Goal: Go to known website: Go to known website

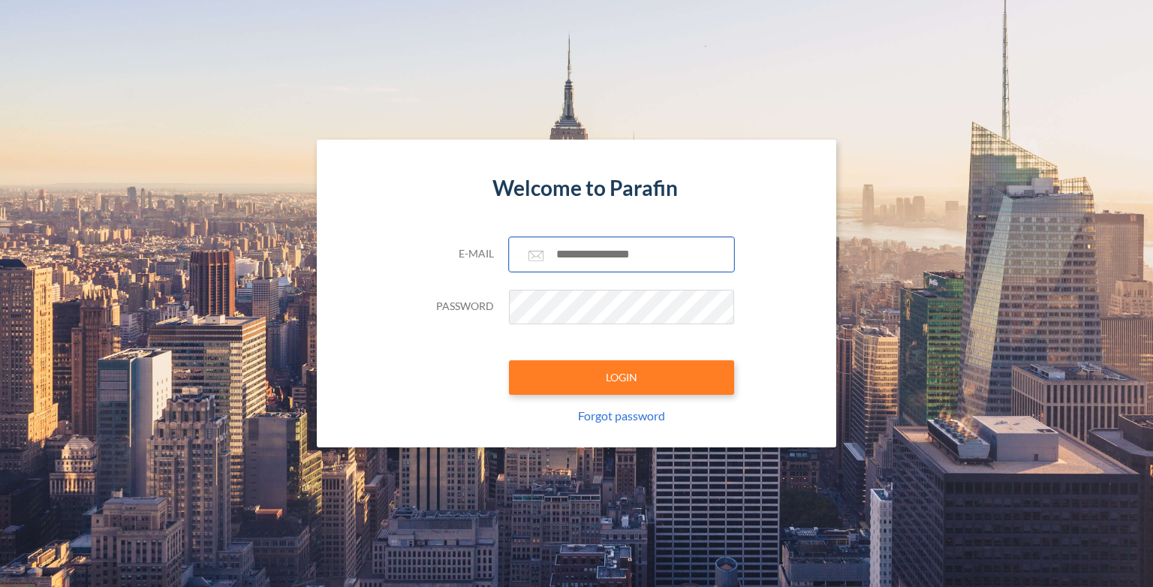
click at [609, 252] on input "text" at bounding box center [621, 254] width 225 height 35
